Goal: Task Accomplishment & Management: Manage account settings

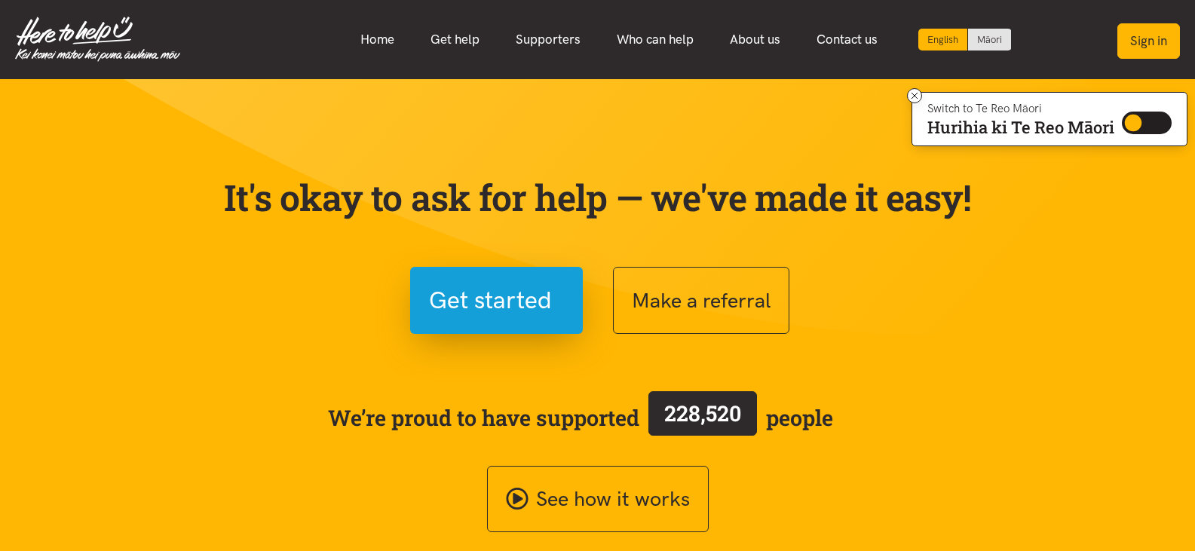
click at [1147, 41] on button "Sign in" at bounding box center [1148, 40] width 63 height 35
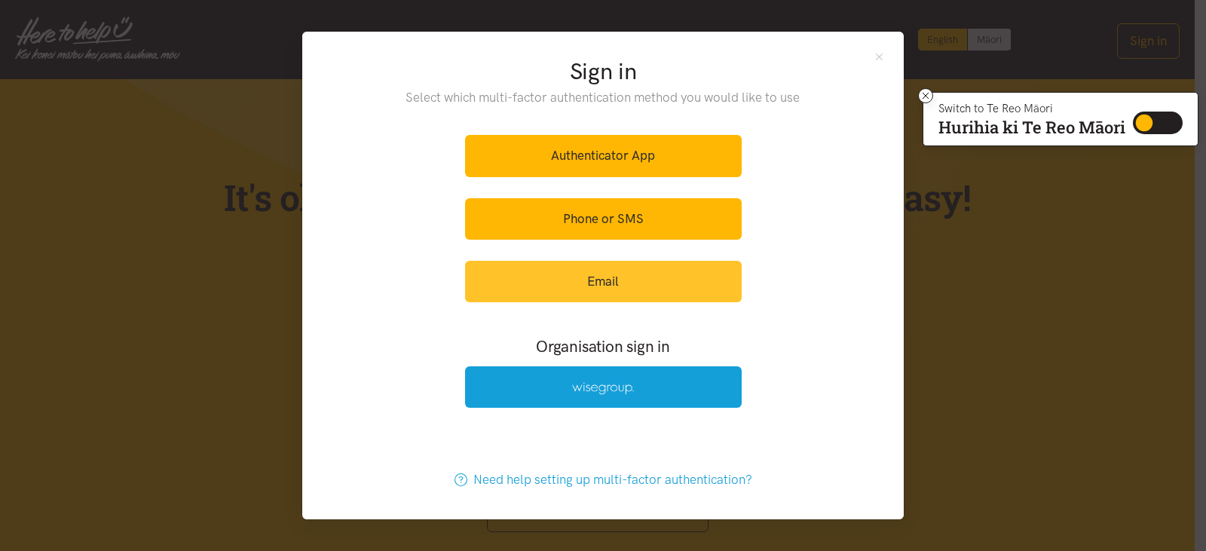
click at [598, 281] on link "Email" at bounding box center [603, 281] width 277 height 41
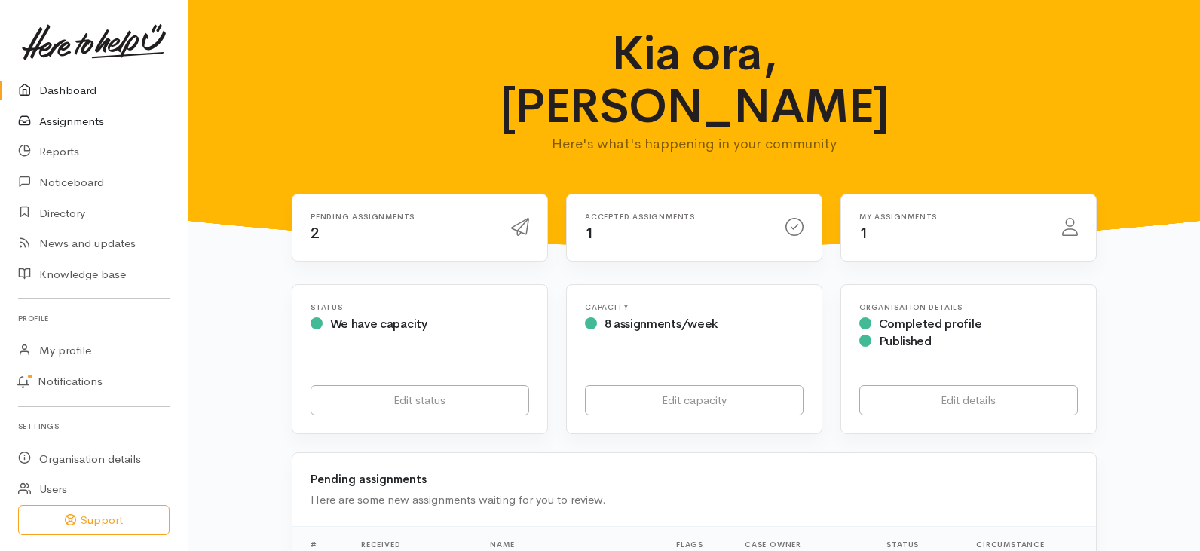
click at [92, 118] on link "Assignments" at bounding box center [94, 121] width 188 height 31
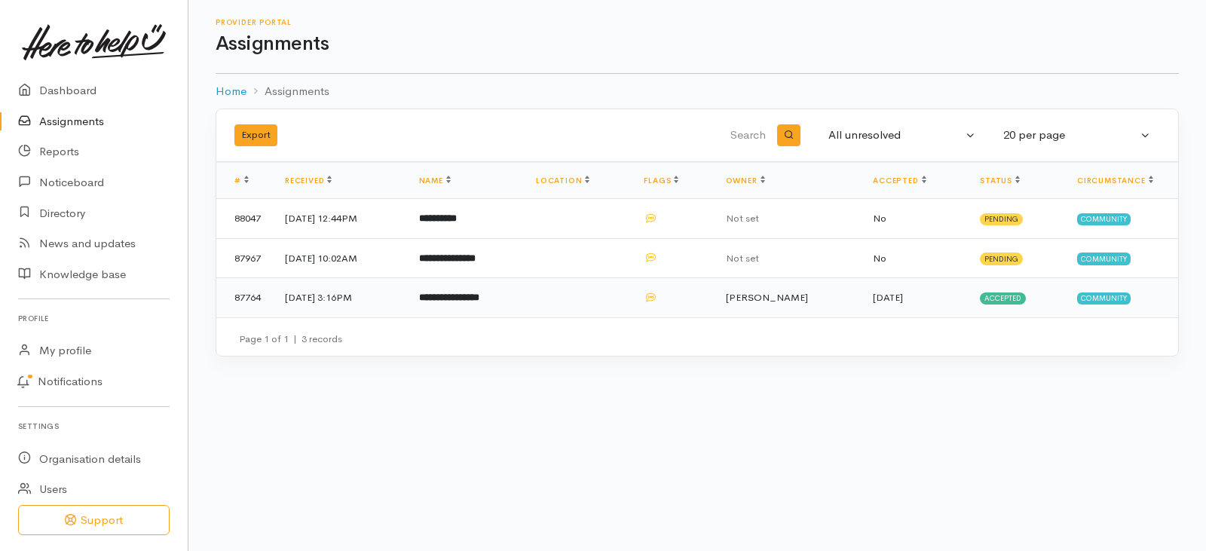
click at [477, 298] on b "**********" at bounding box center [449, 297] width 60 height 10
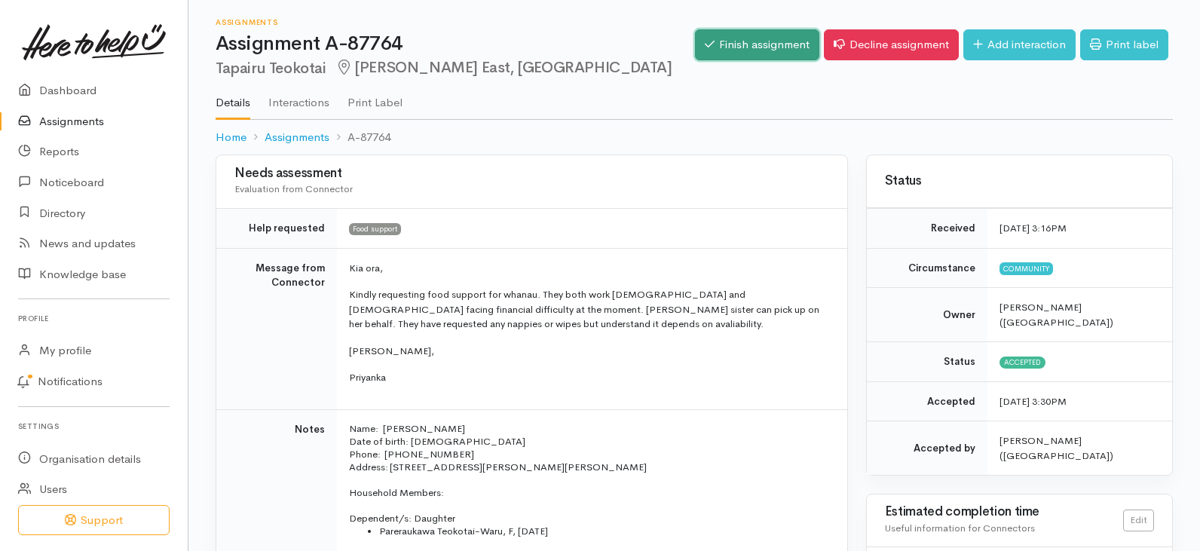
click at [740, 43] on link "Finish assignment" at bounding box center [757, 44] width 124 height 31
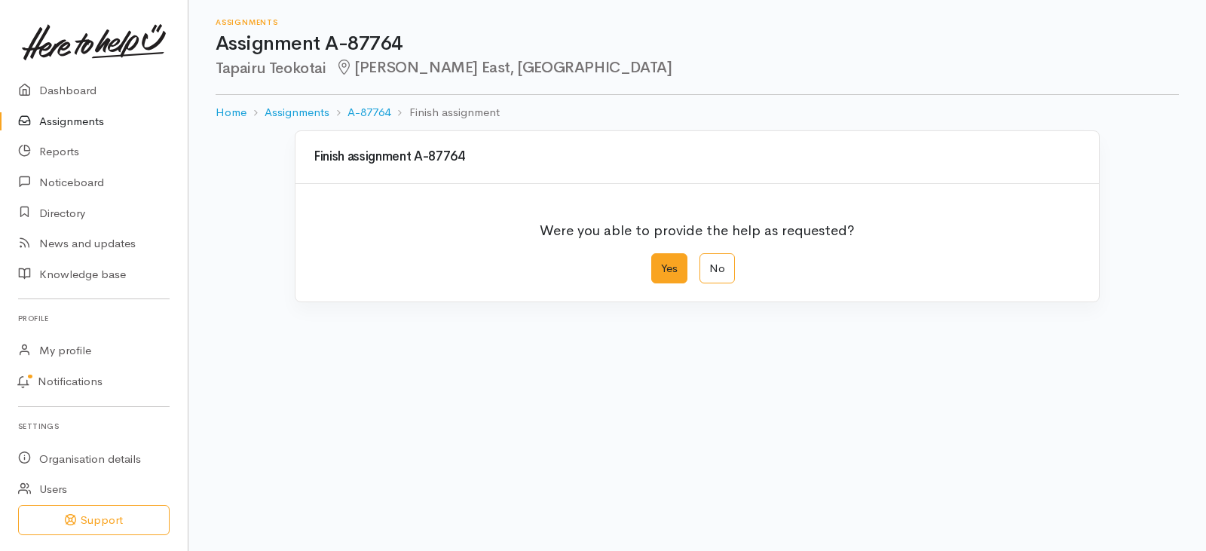
click at [669, 263] on label "Yes" at bounding box center [669, 268] width 36 height 31
click at [661, 263] on input "Yes" at bounding box center [656, 258] width 10 height 10
radio input "true"
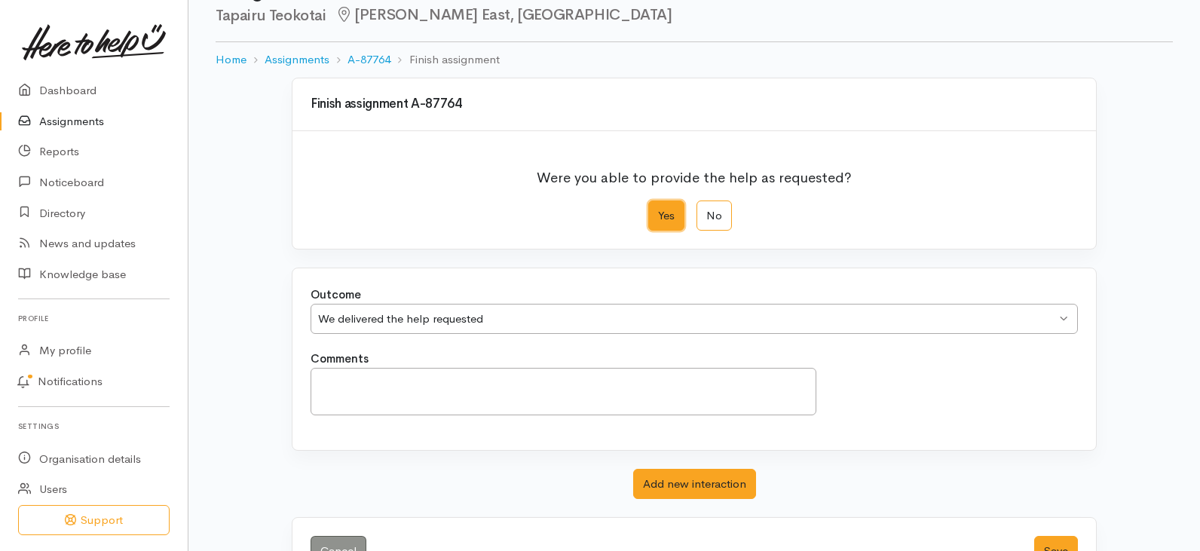
scroll to position [106, 0]
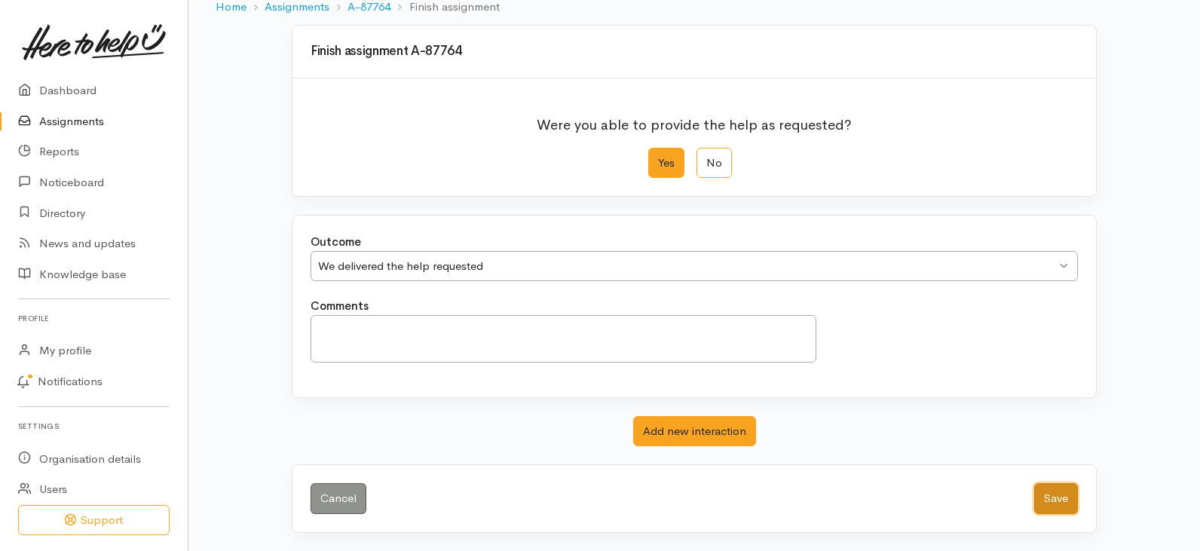
click at [1054, 496] on button "Save" at bounding box center [1056, 498] width 44 height 31
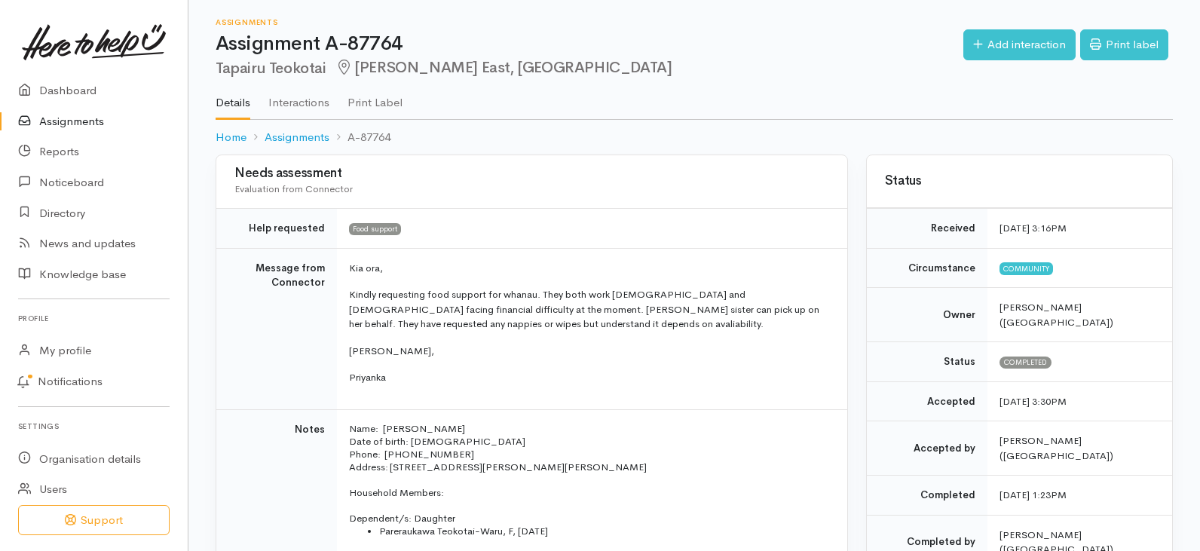
click at [44, 118] on link "Assignments" at bounding box center [94, 121] width 188 height 31
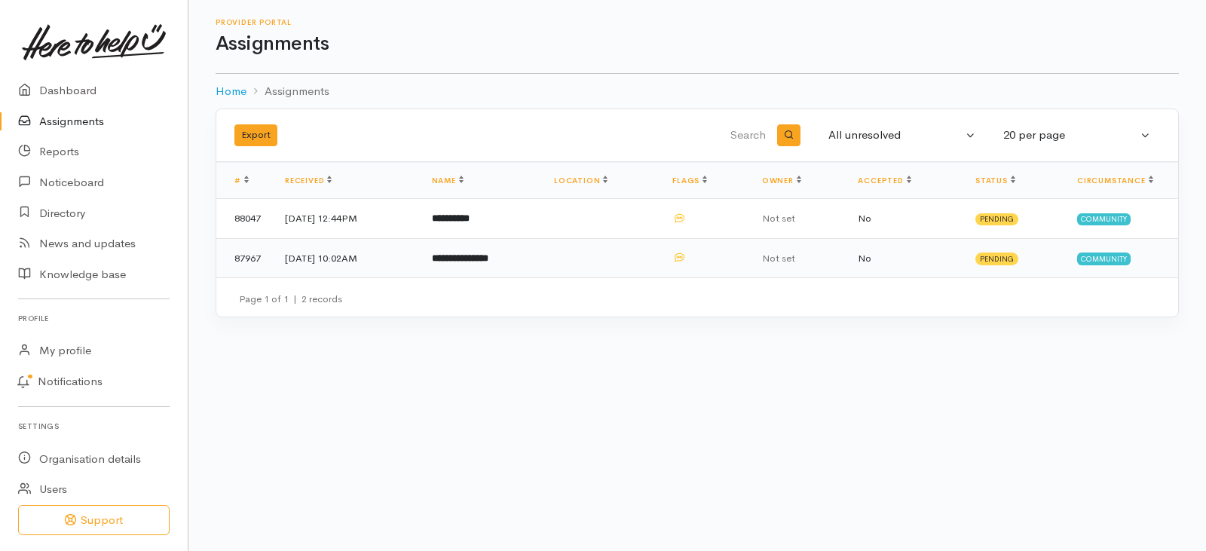
click at [488, 253] on b "**********" at bounding box center [460, 258] width 57 height 10
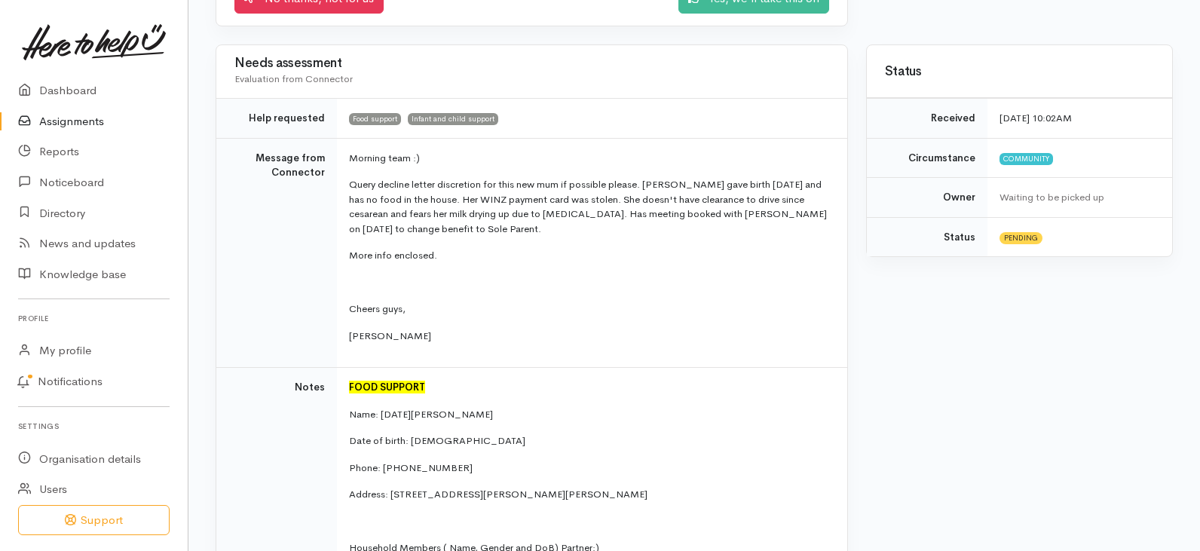
scroll to position [75, 0]
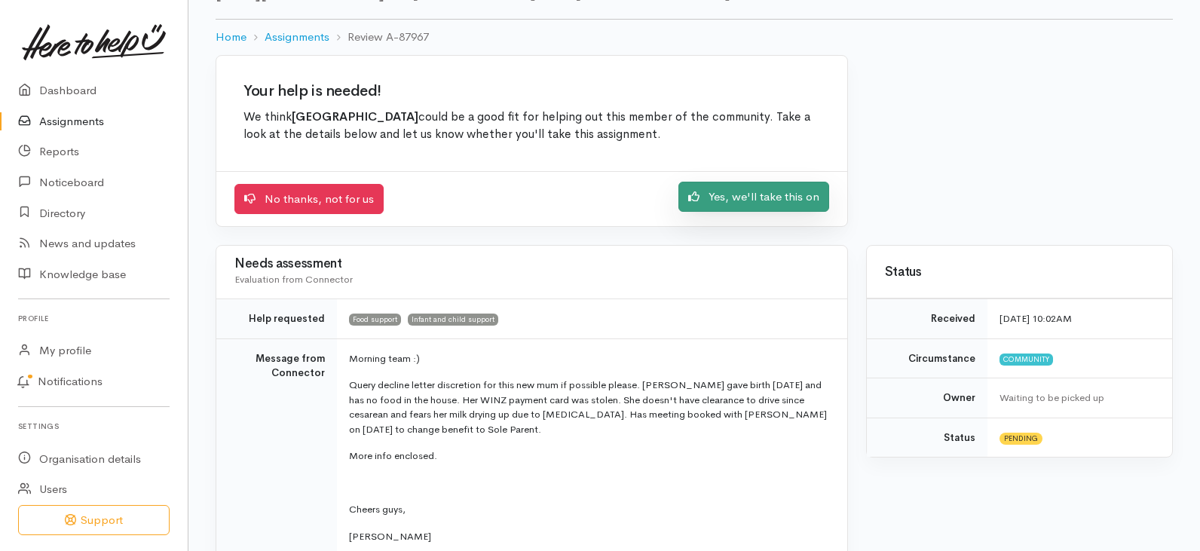
click at [768, 202] on link "Yes, we'll take this on" at bounding box center [753, 197] width 151 height 31
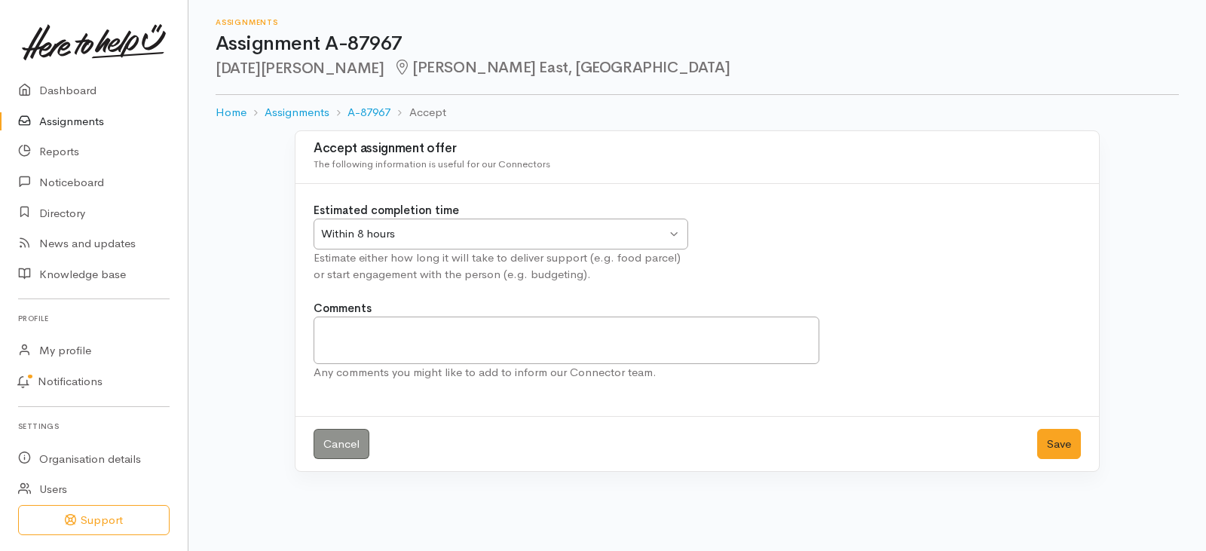
click at [682, 230] on div "Within 8 hours Within 8 hours" at bounding box center [501, 234] width 375 height 31
click at [1063, 448] on button "Save" at bounding box center [1059, 444] width 44 height 31
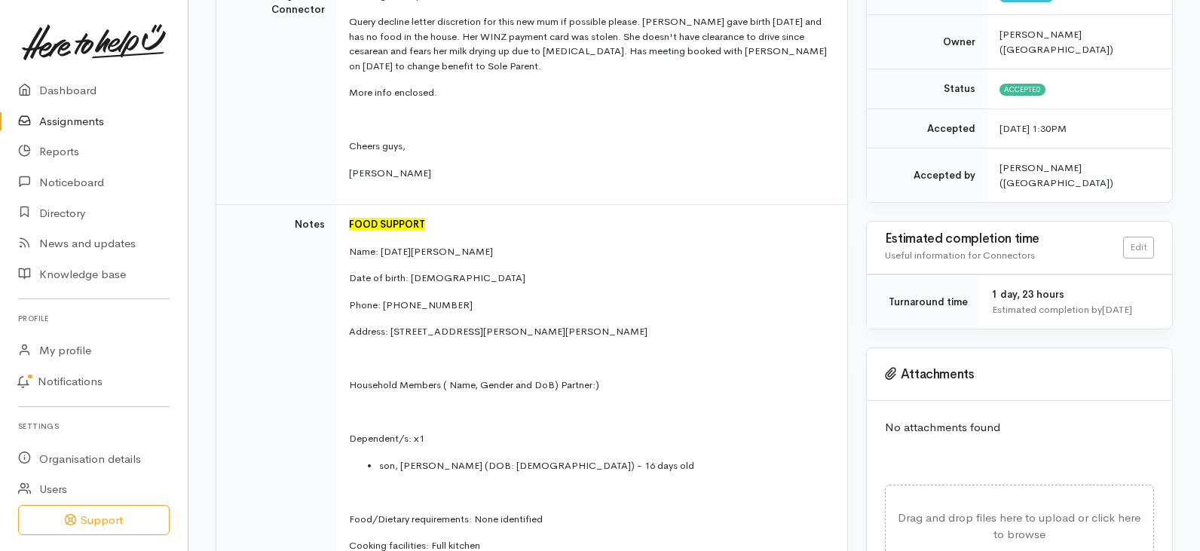
scroll to position [377, 0]
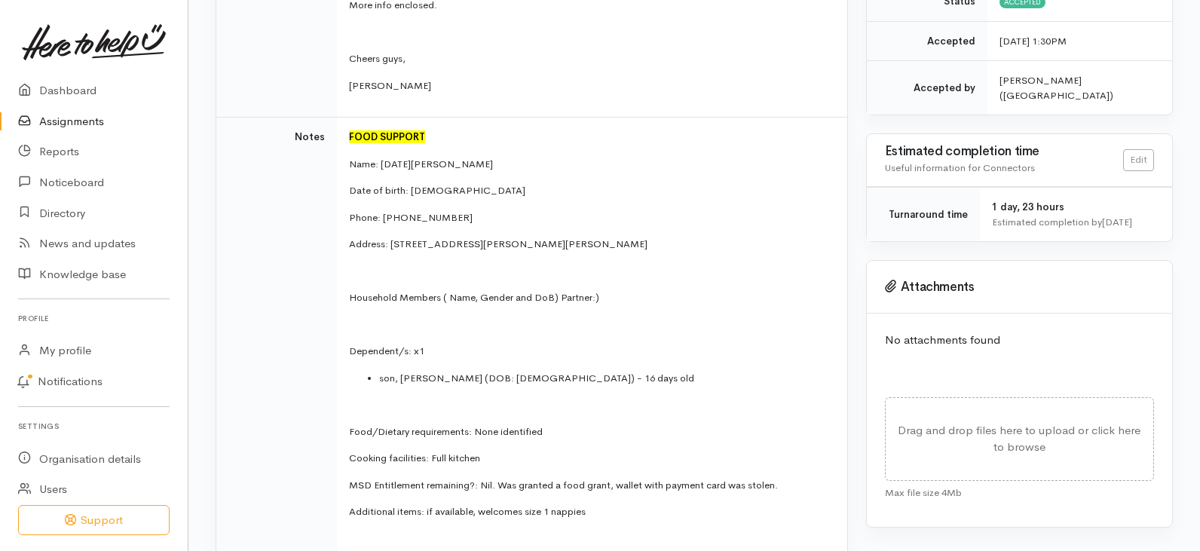
click at [54, 118] on link "Assignments" at bounding box center [94, 121] width 188 height 31
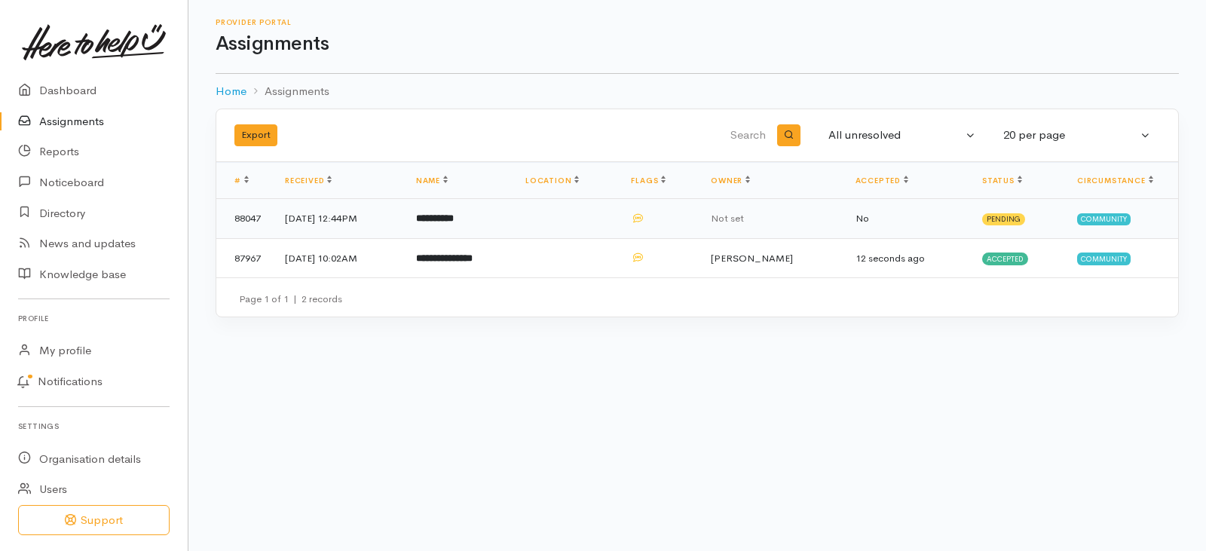
click at [454, 218] on b "**********" at bounding box center [435, 218] width 38 height 10
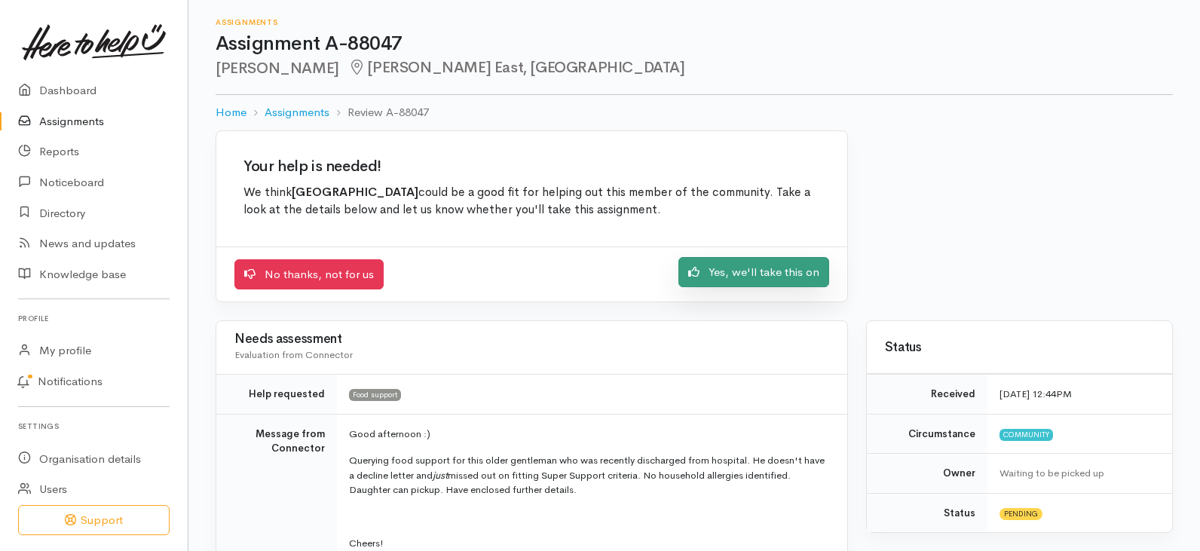
click at [760, 277] on link "Yes, we'll take this on" at bounding box center [753, 272] width 151 height 31
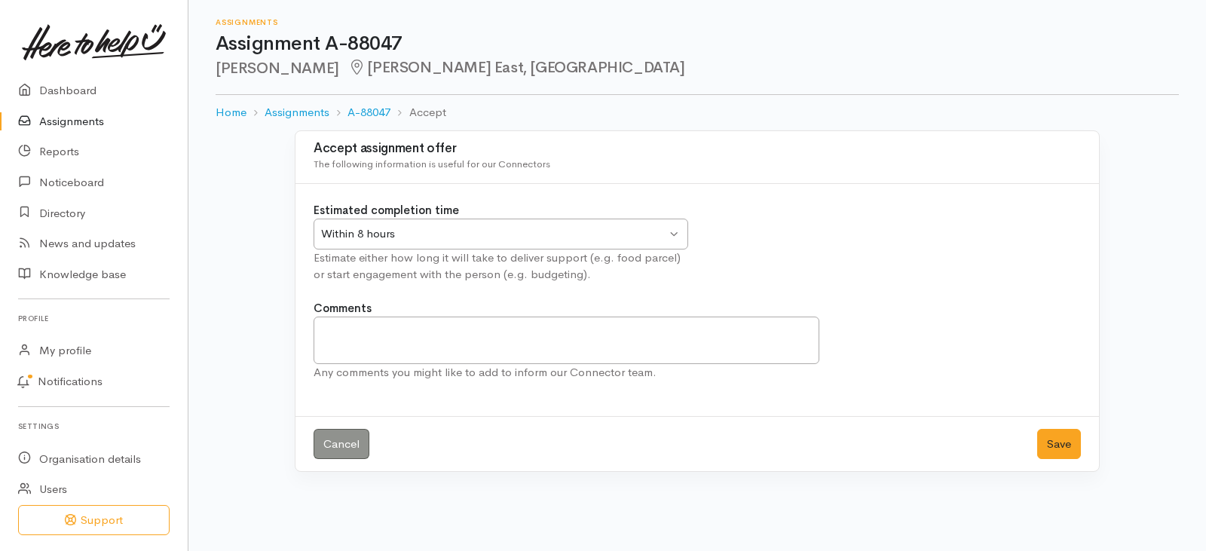
click at [634, 234] on div "Within 8 hours" at bounding box center [493, 233] width 345 height 17
click at [1055, 438] on button "Save" at bounding box center [1059, 444] width 44 height 31
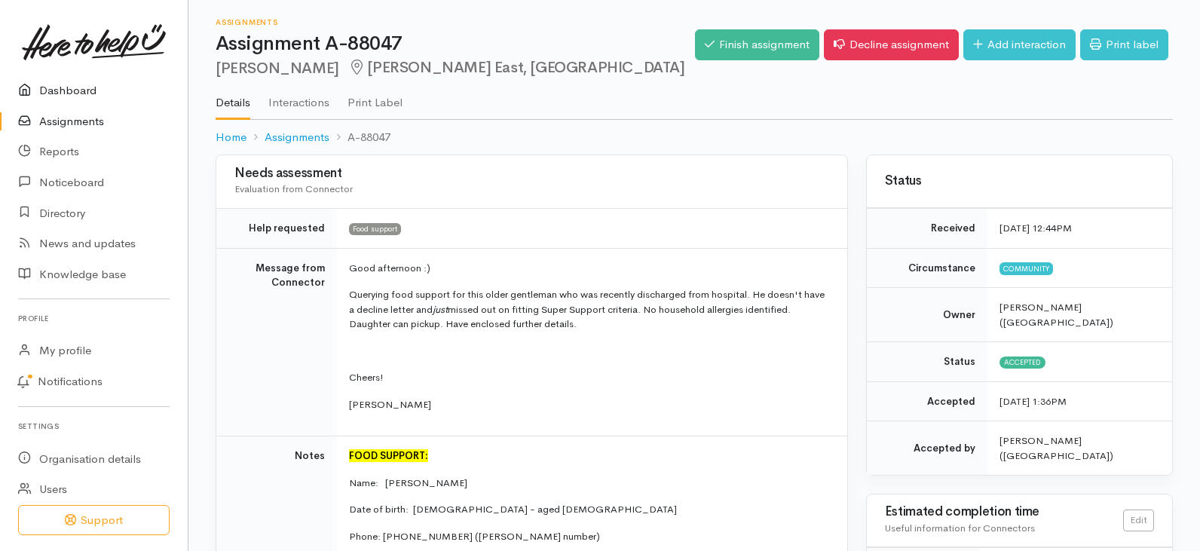
click at [74, 90] on link "Dashboard" at bounding box center [94, 90] width 188 height 31
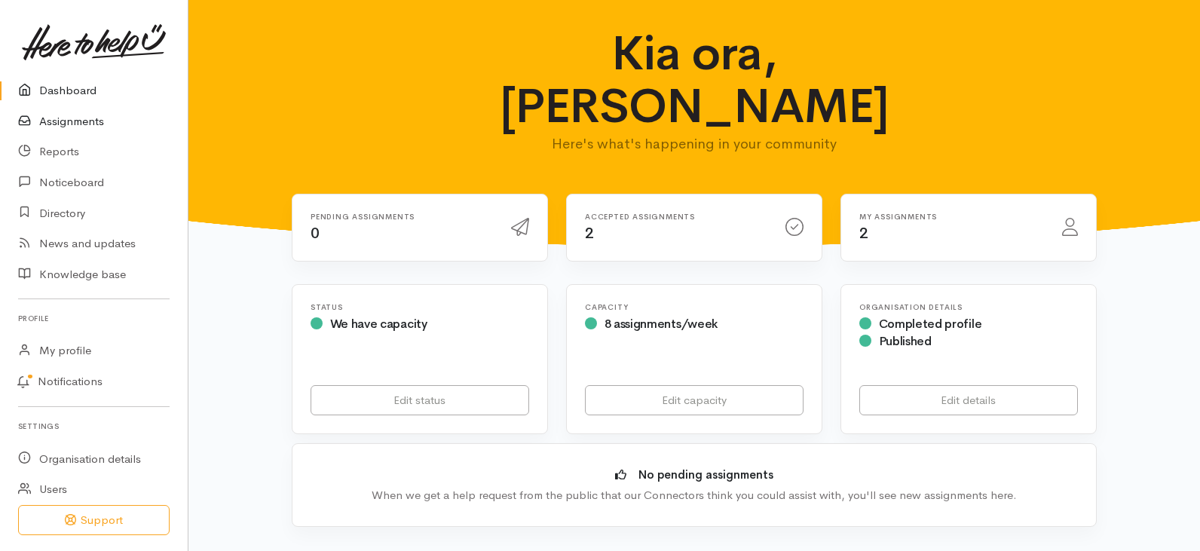
click at [81, 119] on link "Assignments" at bounding box center [94, 121] width 188 height 31
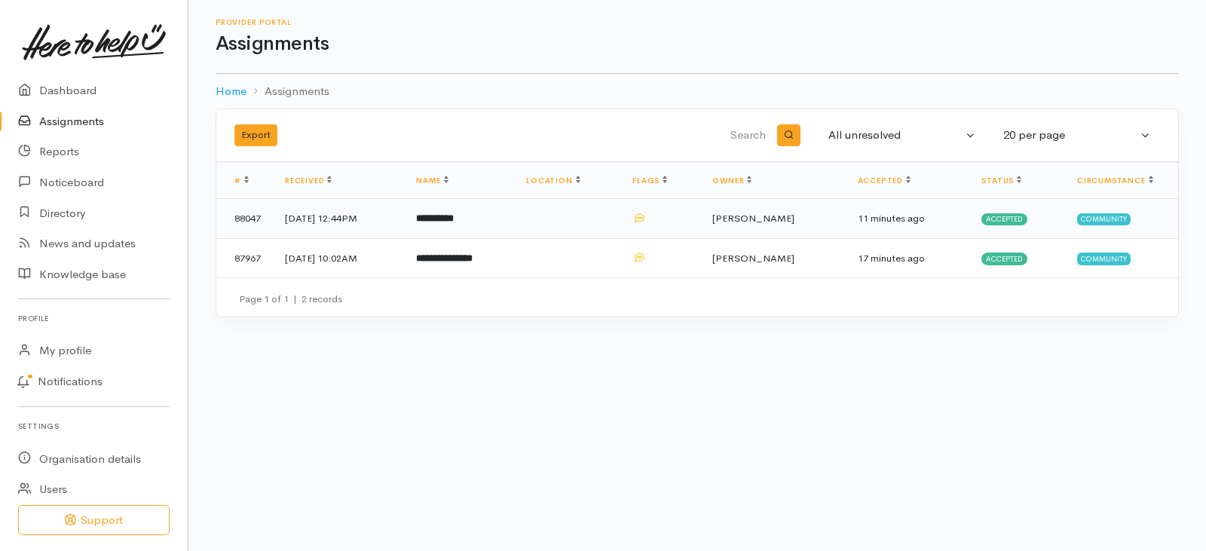
click at [506, 216] on td "**********" at bounding box center [459, 219] width 110 height 40
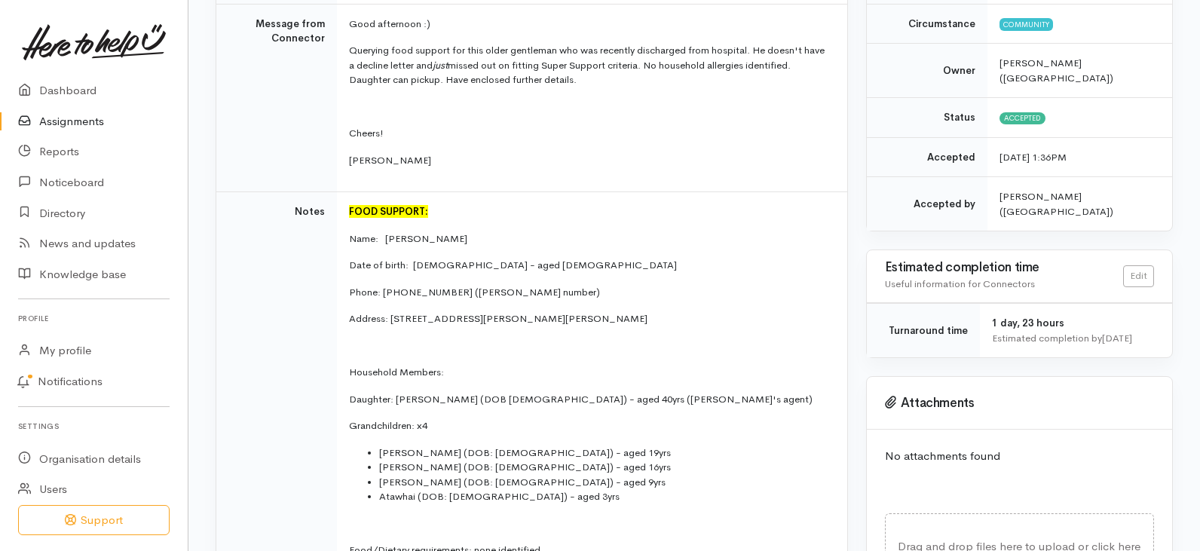
scroll to position [226, 0]
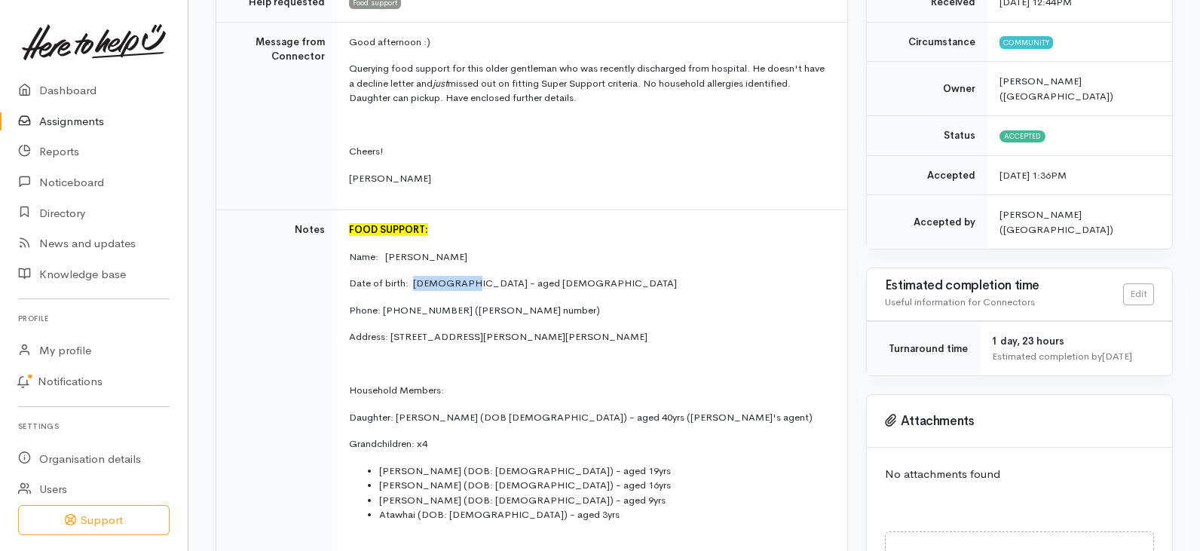
drag, startPoint x: 414, startPoint y: 281, endPoint x: 462, endPoint y: 282, distance: 48.2
click at [462, 282] on p "Date of birth: 18.03.1951 - aged 74" at bounding box center [589, 283] width 480 height 15
copy p "18.03.1951"
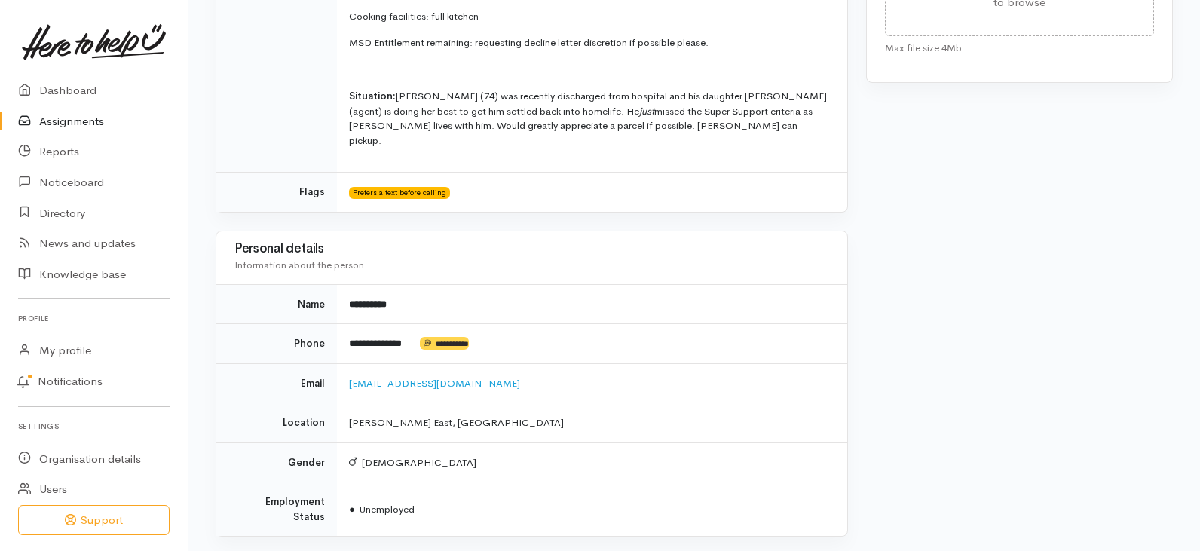
scroll to position [829, 0]
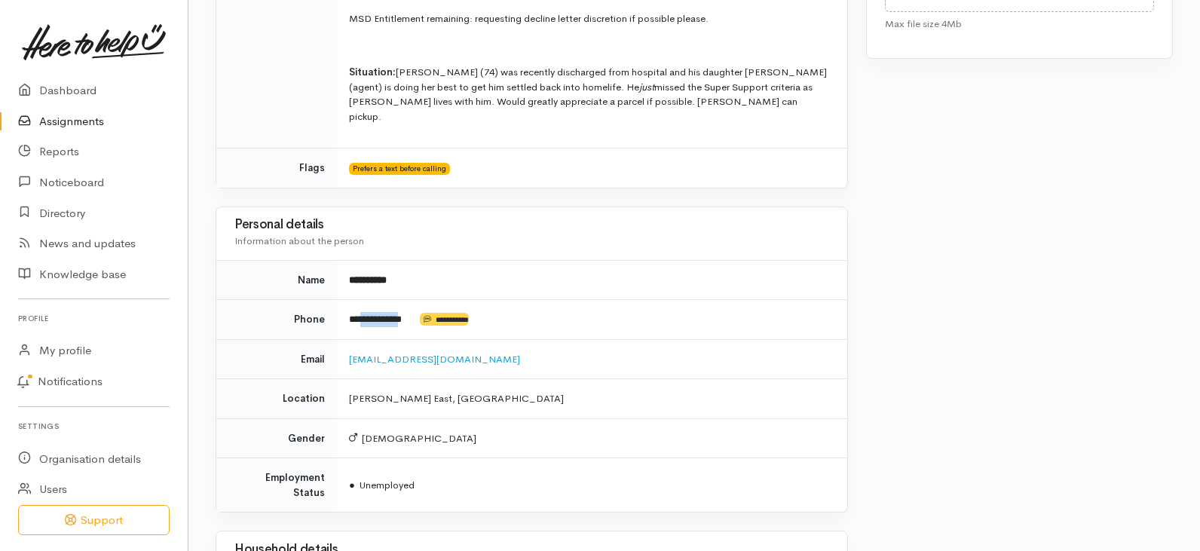
drag, startPoint x: 366, startPoint y: 304, endPoint x: 436, endPoint y: 280, distance: 73.4
click at [421, 304] on td "**********" at bounding box center [592, 320] width 510 height 40
click at [537, 352] on td "ruthbain8@gmail.com" at bounding box center [592, 359] width 510 height 40
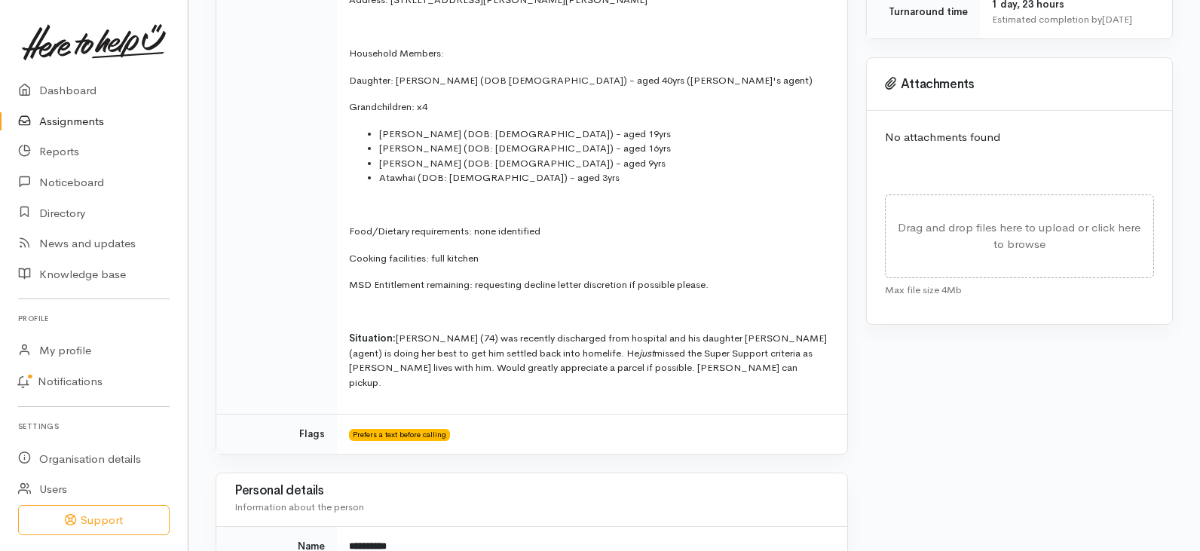
scroll to position [559, 0]
